Goal: Information Seeking & Learning: Learn about a topic

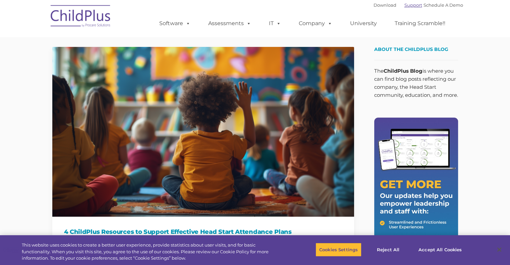
click at [405, 5] on link "Support" at bounding box center [414, 4] width 18 height 5
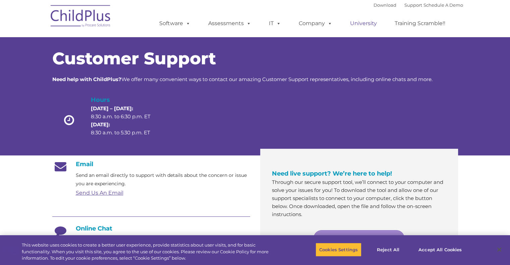
click at [368, 22] on link "University" at bounding box center [363, 23] width 40 height 13
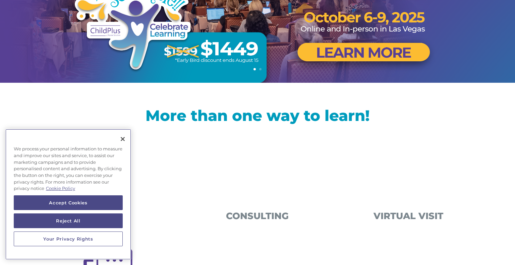
scroll to position [135, 0]
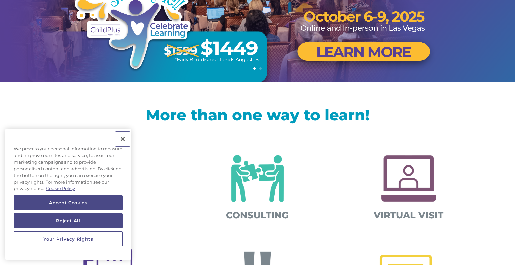
click at [121, 138] on button "Close" at bounding box center [122, 139] width 15 height 15
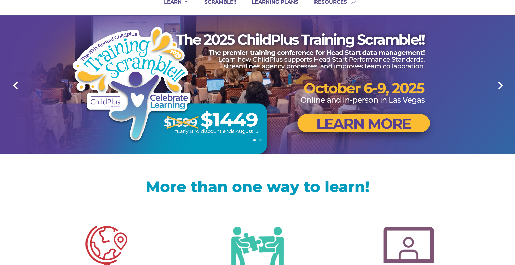
scroll to position [0, 0]
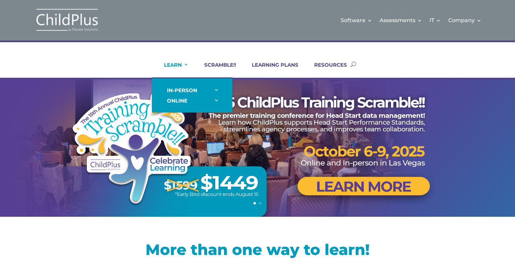
click at [177, 64] on link "LEARN" at bounding box center [172, 70] width 33 height 16
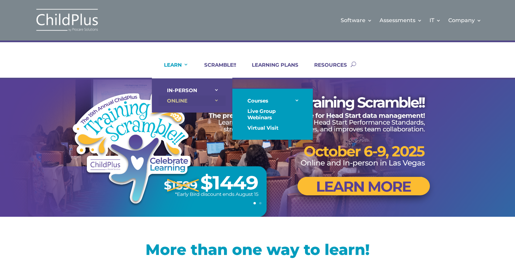
click at [180, 99] on link "ONLINE" at bounding box center [192, 101] width 67 height 10
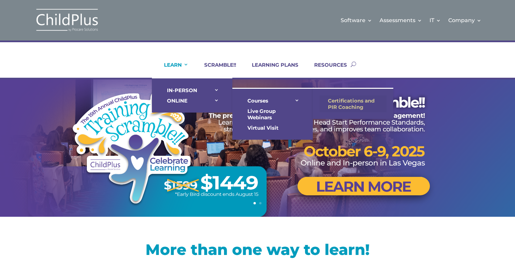
click at [339, 98] on link "Certifications and PIR Coaching" at bounding box center [353, 104] width 67 height 17
